Goal: Information Seeking & Learning: Learn about a topic

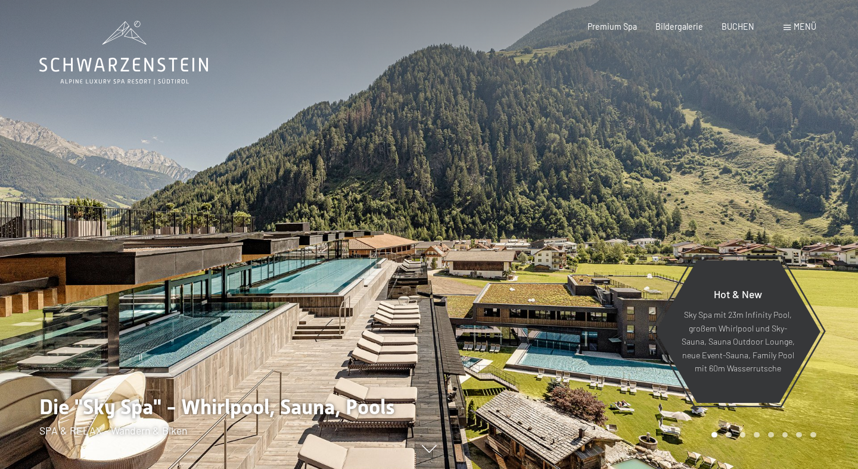
click at [790, 26] on span at bounding box center [786, 27] width 7 height 5
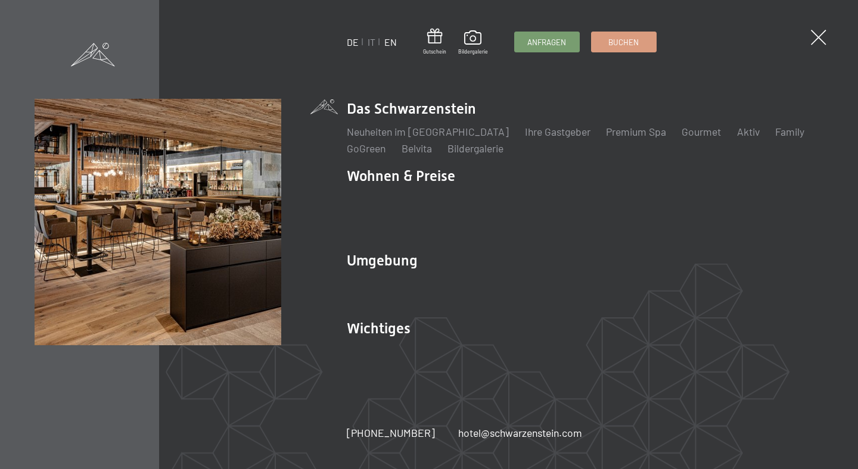
click at [389, 43] on link "EN" at bounding box center [390, 41] width 13 height 11
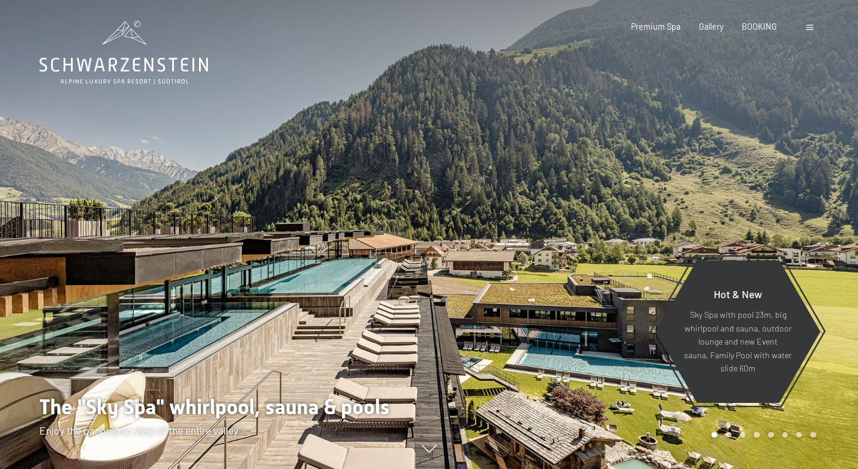
click at [809, 29] on span at bounding box center [809, 27] width 7 height 5
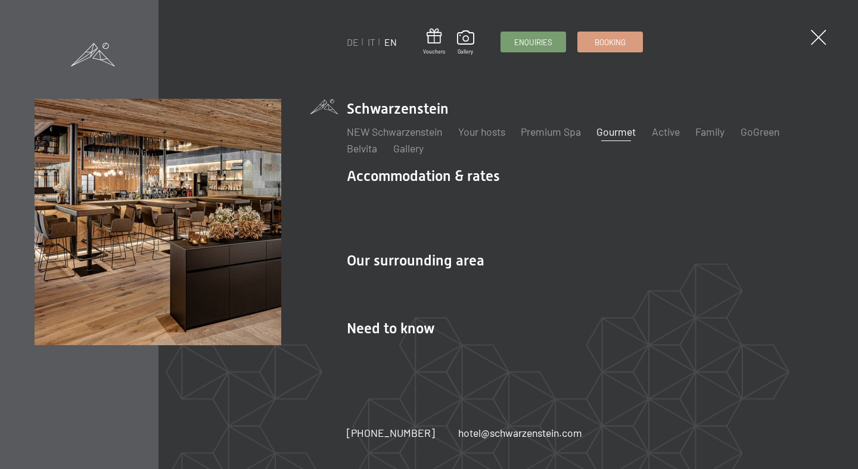
click at [620, 132] on link "Gourmet" at bounding box center [615, 131] width 39 height 13
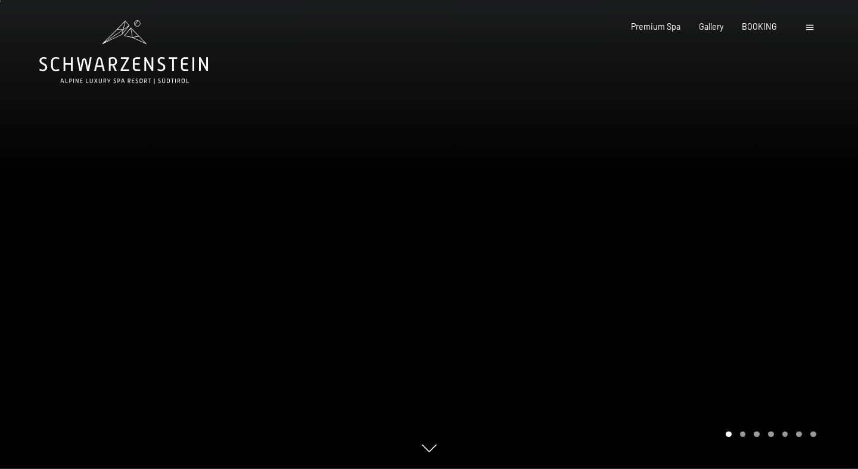
scroll to position [1, 0]
click at [742, 436] on div "Carousel Page 2" at bounding box center [743, 434] width 6 height 6
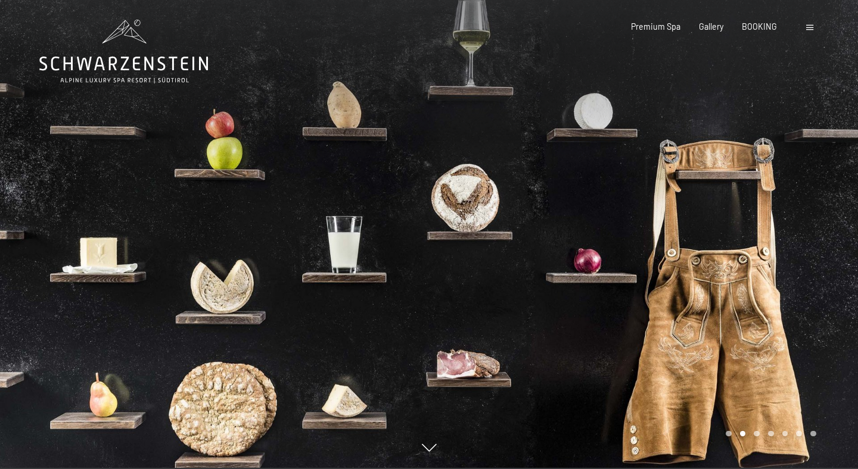
click at [756, 436] on div "Carousel Page 3" at bounding box center [757, 434] width 6 height 6
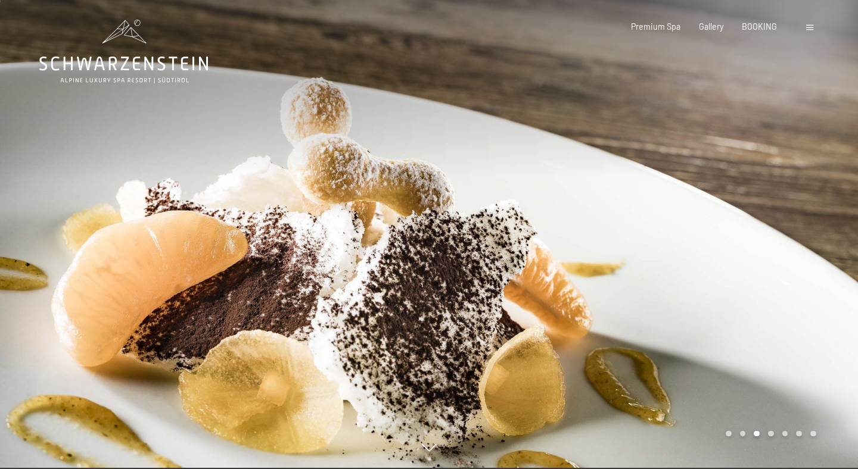
click at [773, 439] on div at bounding box center [643, 233] width 429 height 469
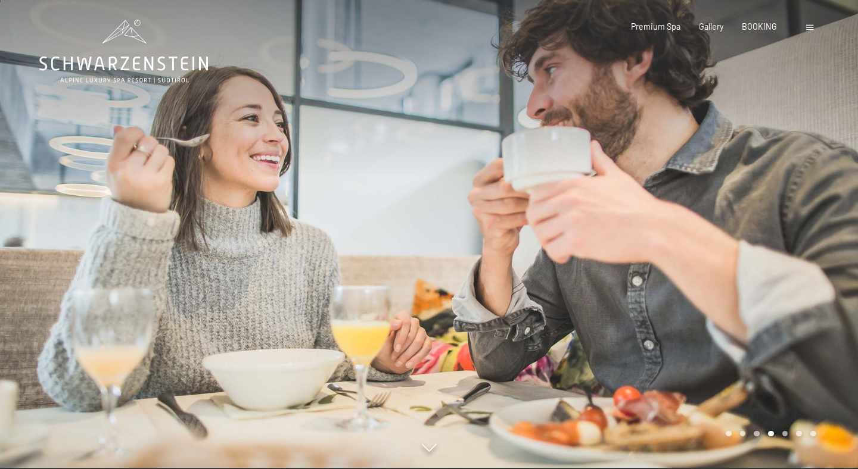
click at [789, 435] on div "Carousel Pagination" at bounding box center [768, 434] width 95 height 6
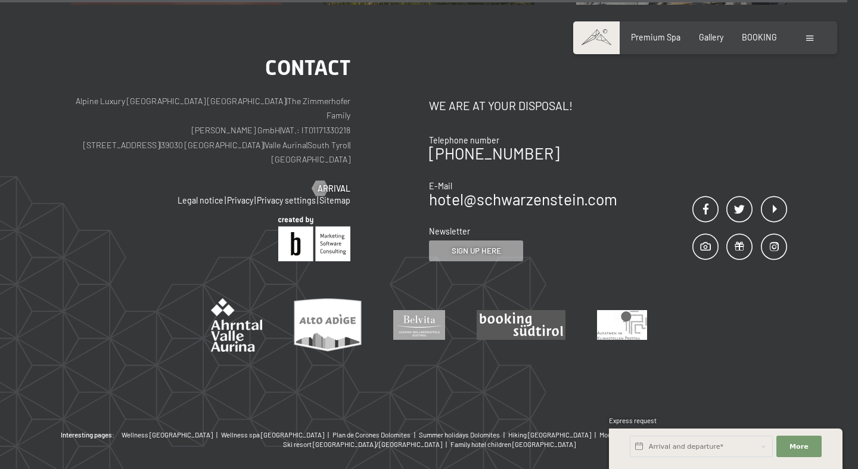
scroll to position [3147, 0]
